Goal: Task Accomplishment & Management: Complete application form

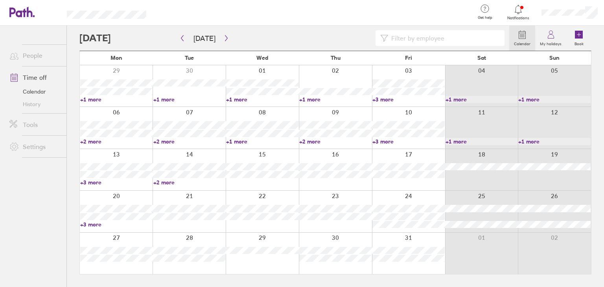
click at [185, 240] on div at bounding box center [189, 253] width 73 height 41
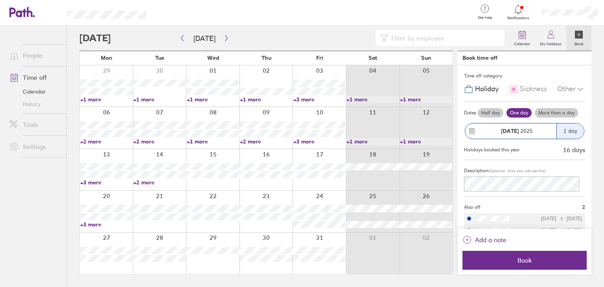
click at [553, 116] on label "More than a day" at bounding box center [556, 112] width 43 height 9
click at [0, 0] on input "More than a day" at bounding box center [0, 0] width 0 height 0
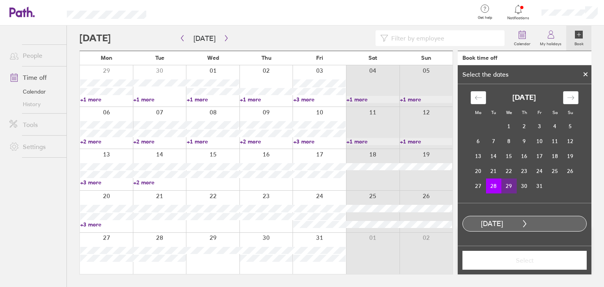
click at [506, 186] on td "29" at bounding box center [508, 185] width 15 height 15
click at [529, 263] on span "Select" at bounding box center [524, 260] width 113 height 7
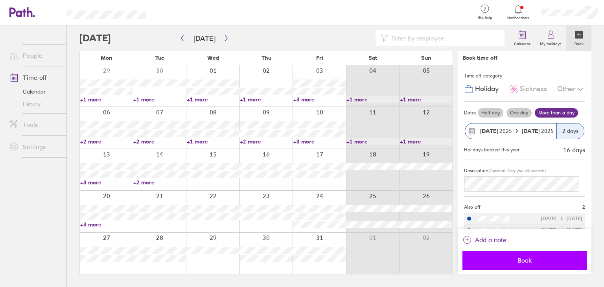
click at [530, 268] on button "Book" at bounding box center [524, 260] width 124 height 19
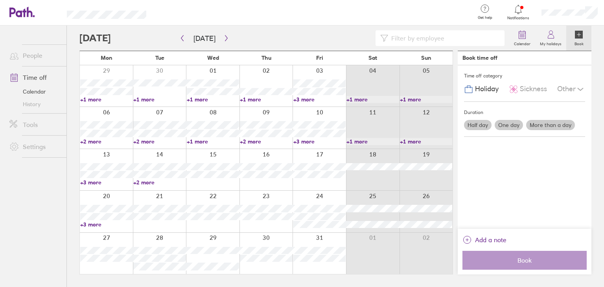
click at [31, 14] on icon at bounding box center [30, 12] width 6 height 10
